Goal: Information Seeking & Learning: Learn about a topic

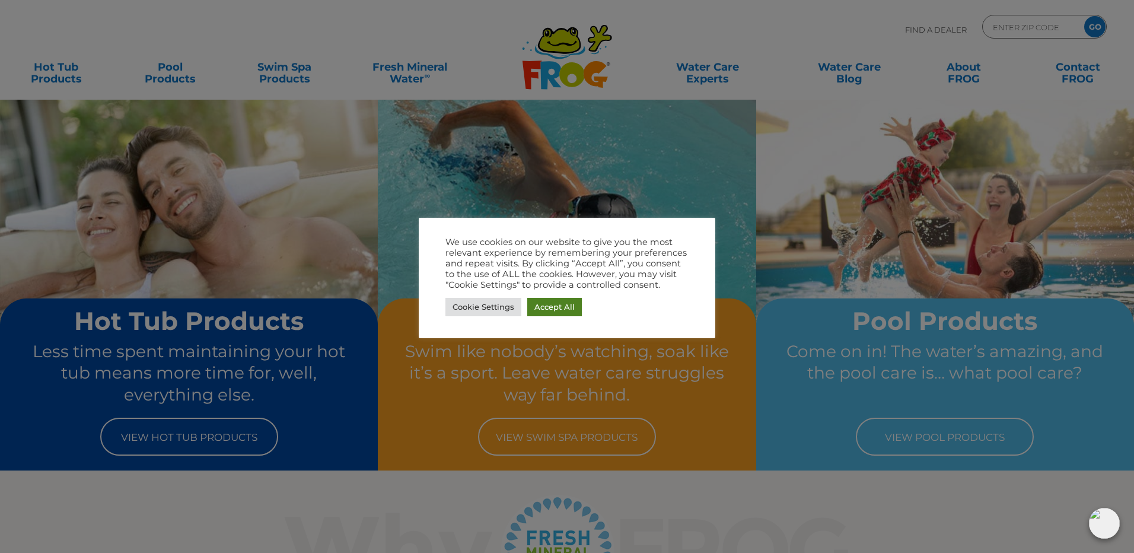
click at [546, 310] on link "Accept All" at bounding box center [554, 307] width 55 height 18
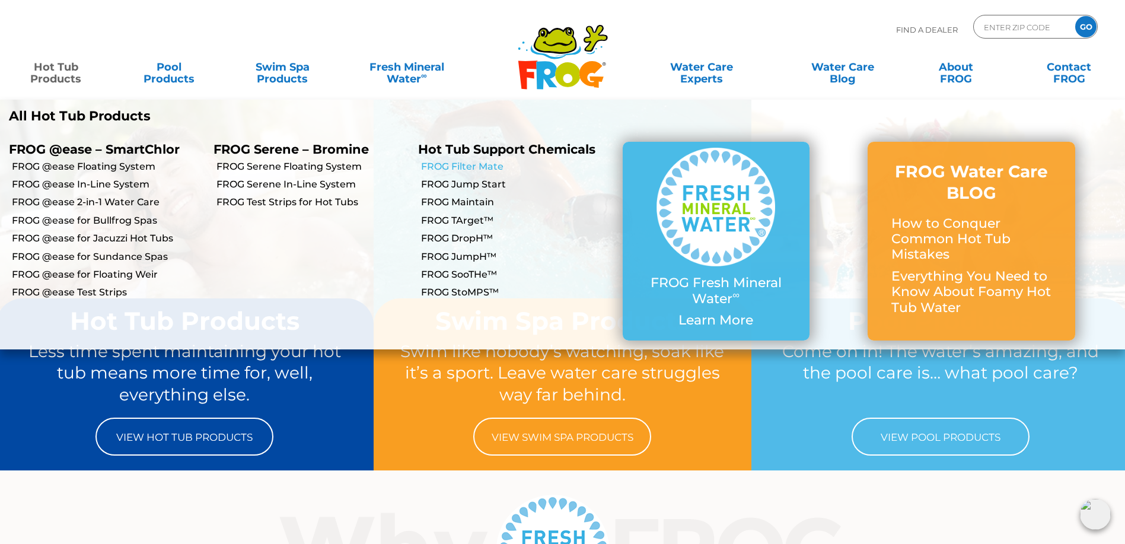
click at [477, 167] on link "FROG Filter Mate" at bounding box center [517, 166] width 193 height 13
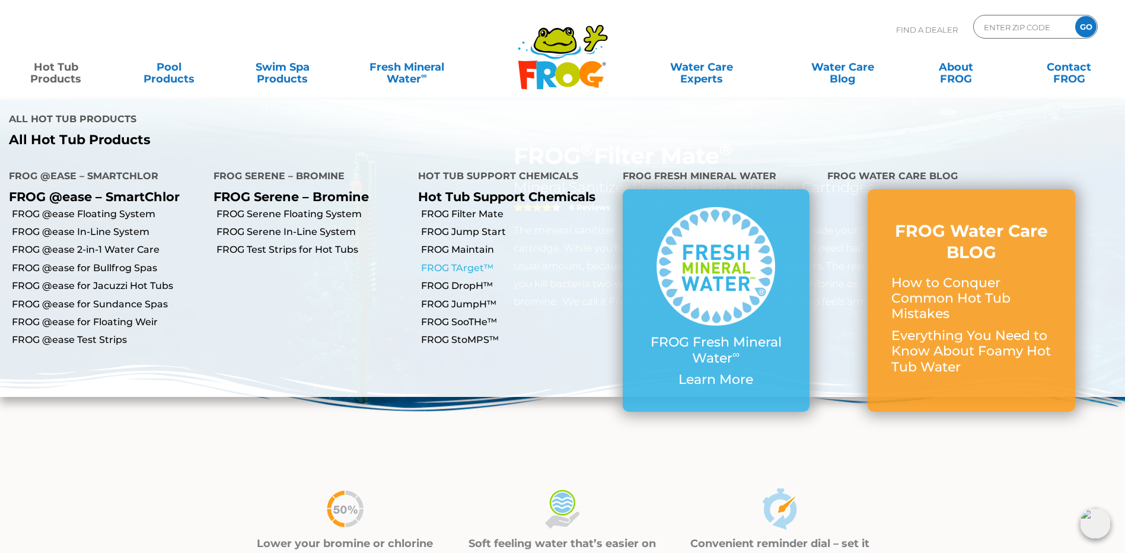
click at [464, 261] on link "FROG TArget™" at bounding box center [517, 267] width 193 height 13
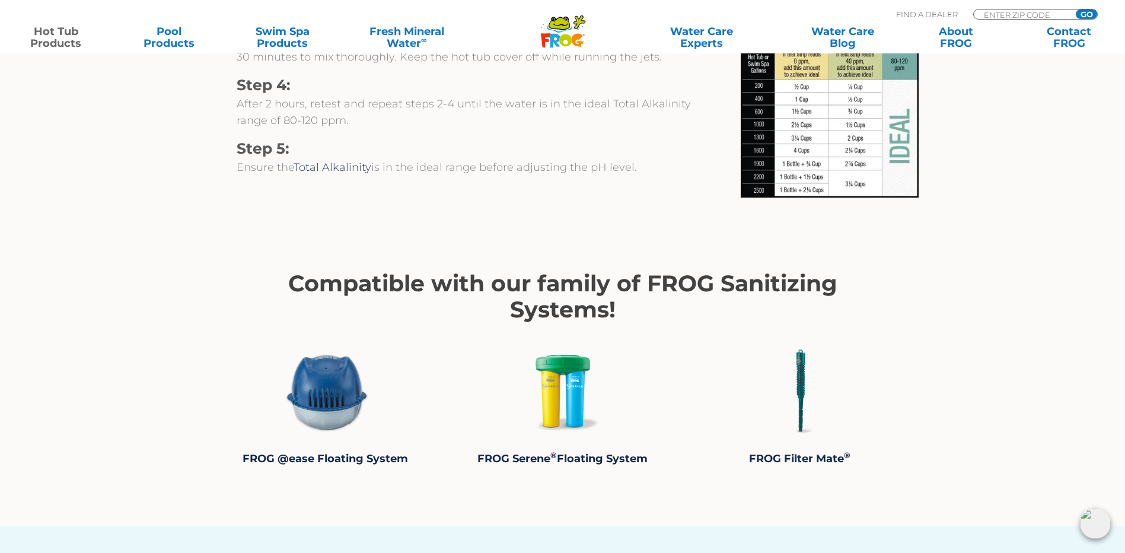
scroll to position [1127, 0]
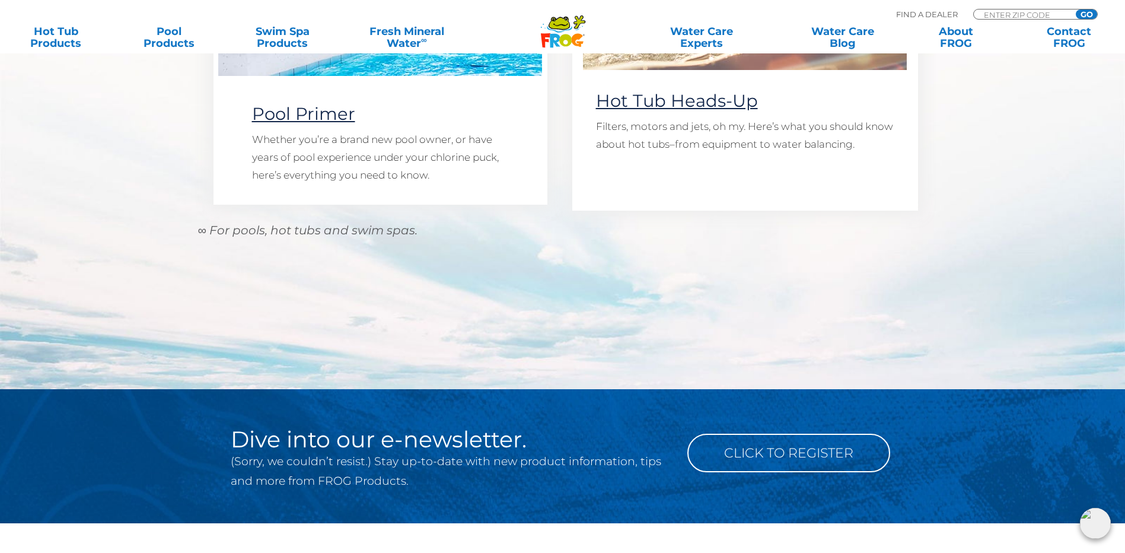
scroll to position [1542, 0]
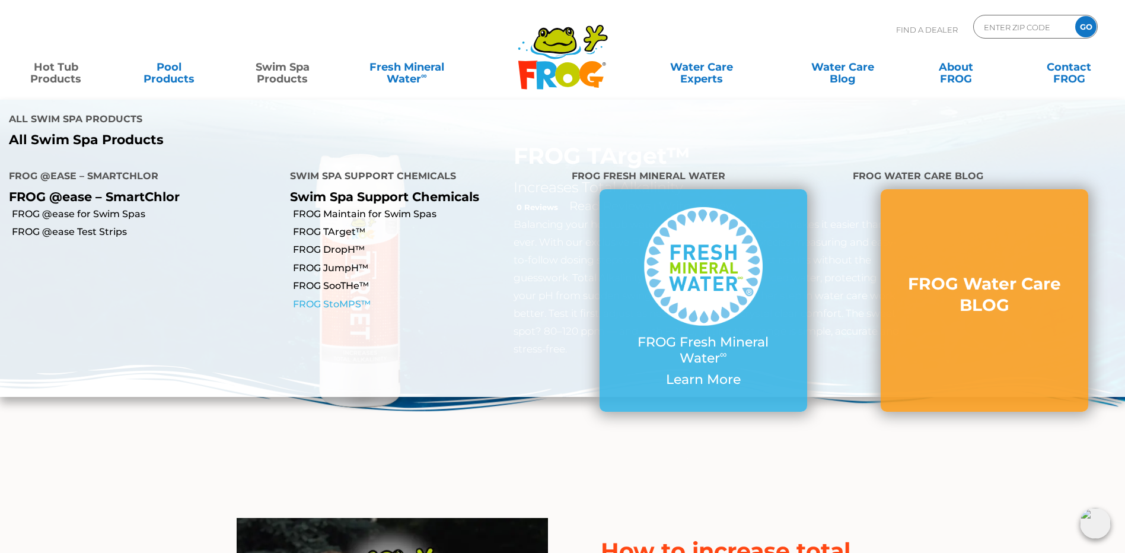
click at [346, 298] on link "FROG StoMPS™" at bounding box center [427, 304] width 269 height 13
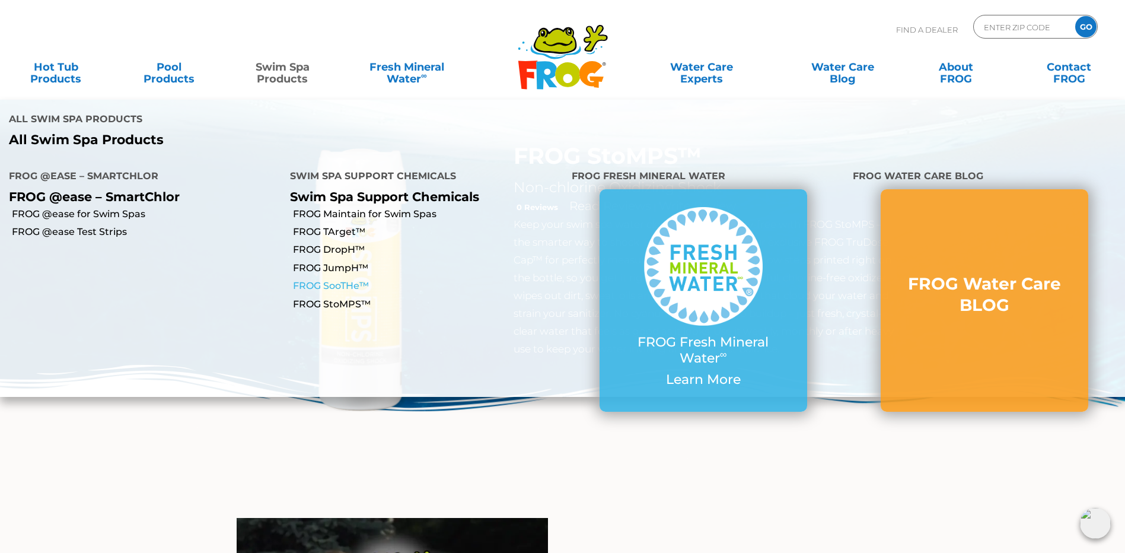
click at [336, 279] on link "FROG SooTHe™" at bounding box center [427, 285] width 269 height 13
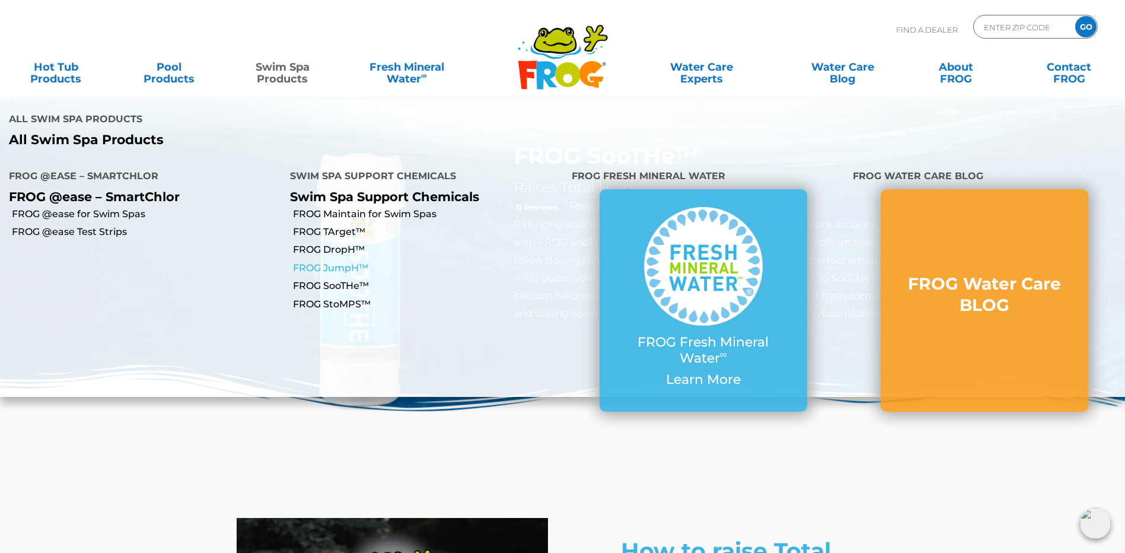
click at [334, 261] on link "FROG JumpH™" at bounding box center [427, 267] width 269 height 13
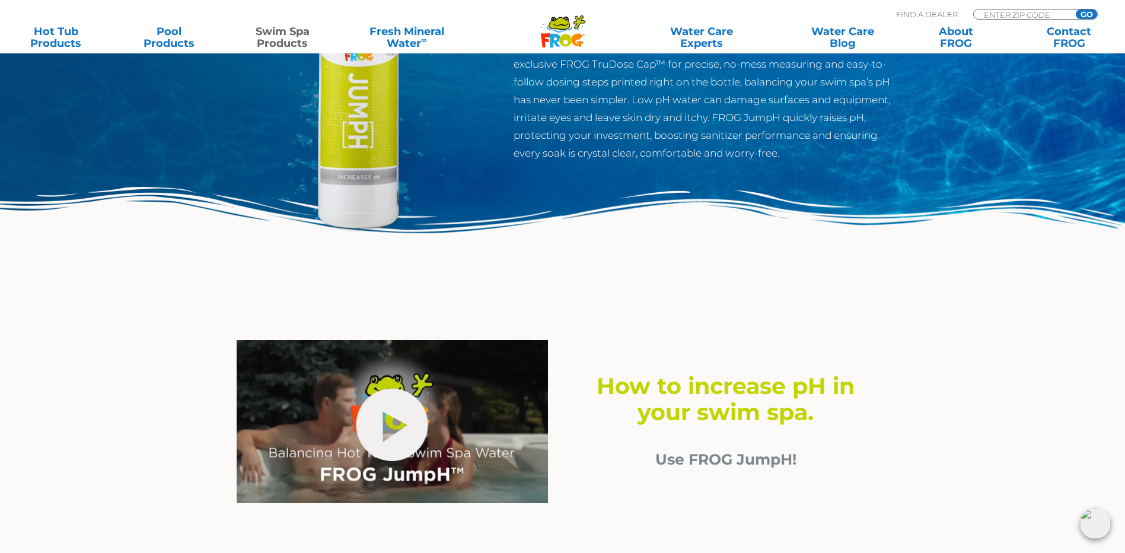
scroll to position [59, 0]
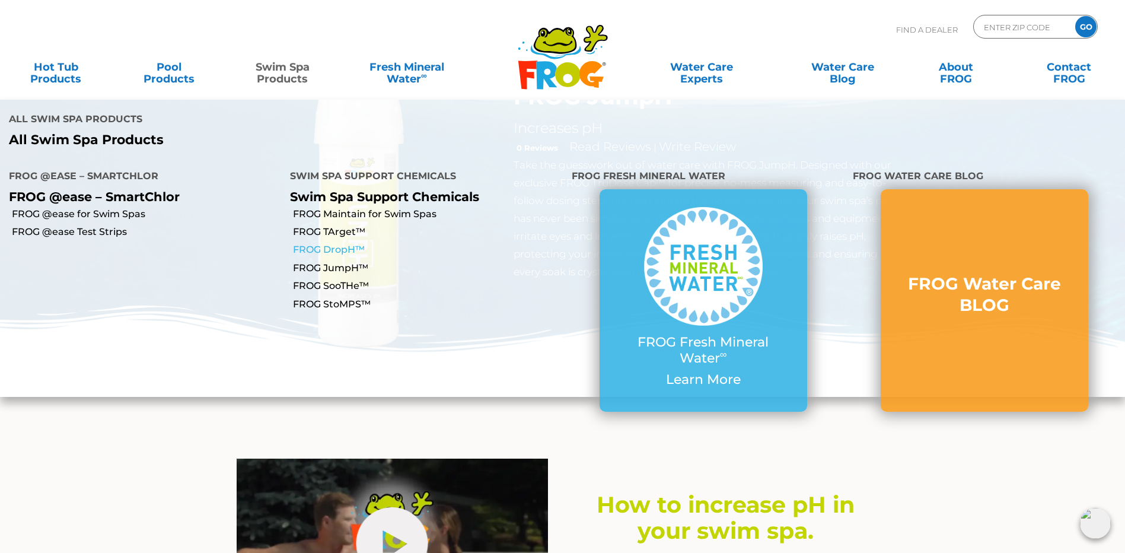
click at [339, 243] on link "FROG DropH™" at bounding box center [427, 249] width 269 height 13
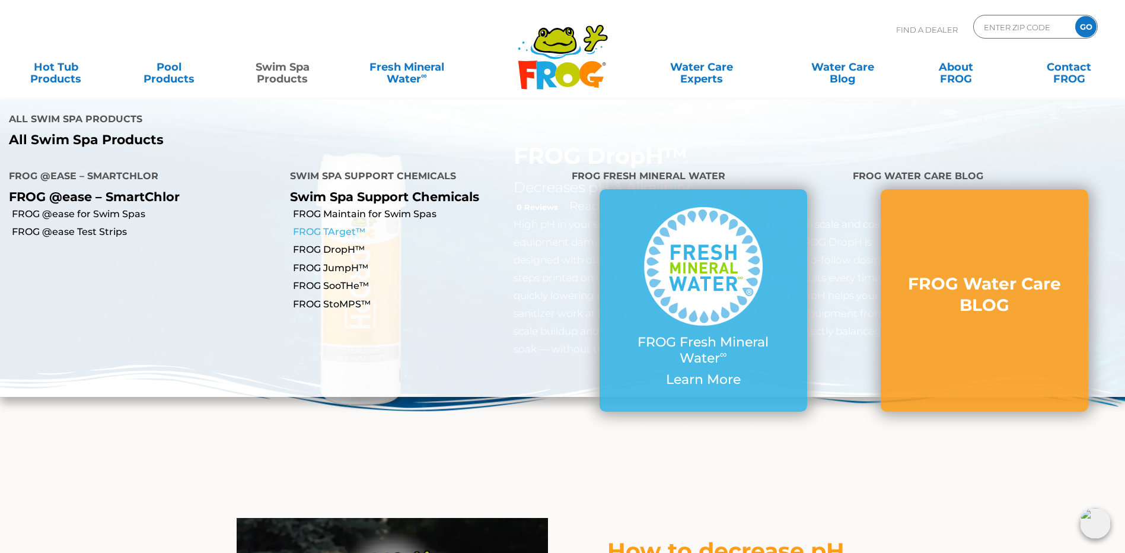
click at [308, 225] on link "FROG TArget™" at bounding box center [427, 231] width 269 height 13
click at [343, 298] on link "FROG StoMPS™" at bounding box center [427, 304] width 269 height 13
click at [330, 298] on link "FROG StoMPS™" at bounding box center [427, 304] width 269 height 13
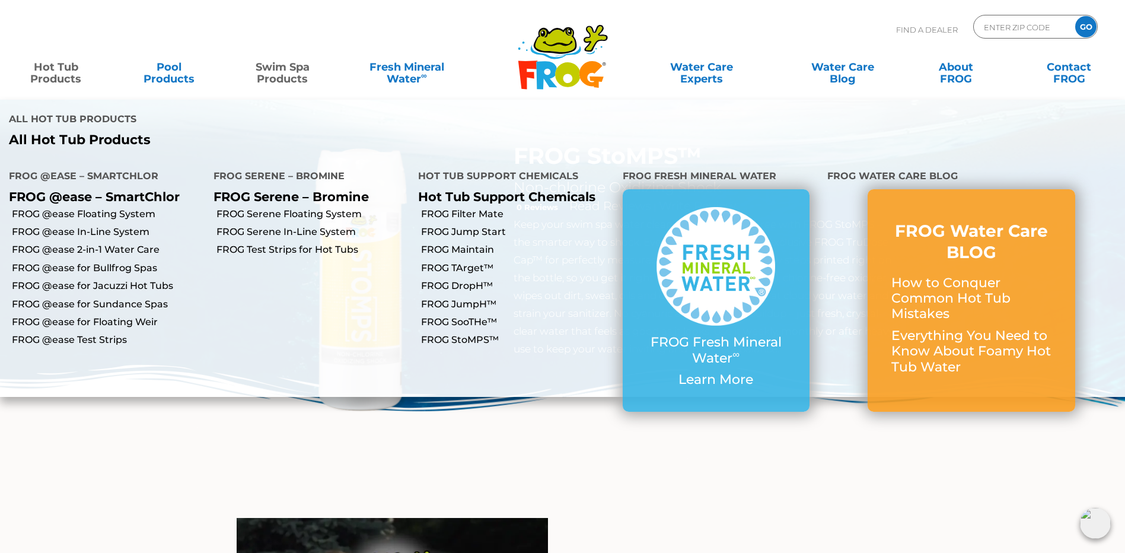
click at [71, 69] on link "Hot Tub Products" at bounding box center [56, 67] width 88 height 24
